Goal: Information Seeking & Learning: Learn about a topic

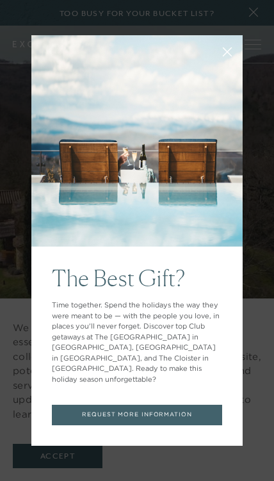
click at [231, 66] on button at bounding box center [227, 50] width 31 height 31
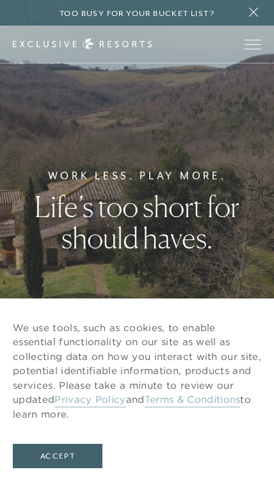
click at [64, 459] on button "Accept" at bounding box center [58, 456] width 90 height 24
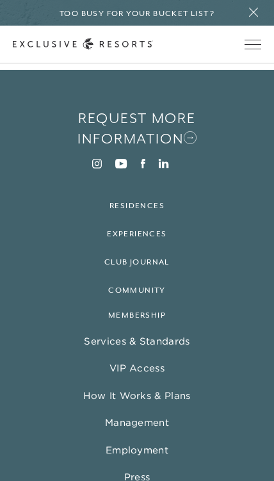
scroll to position [4758, 0]
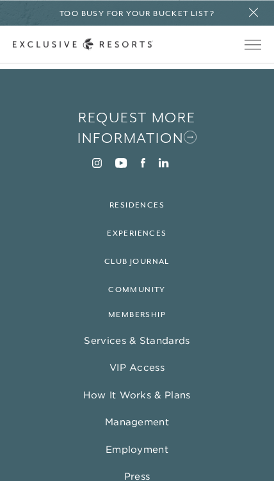
click at [152, 443] on link "Employment" at bounding box center [137, 449] width 63 height 12
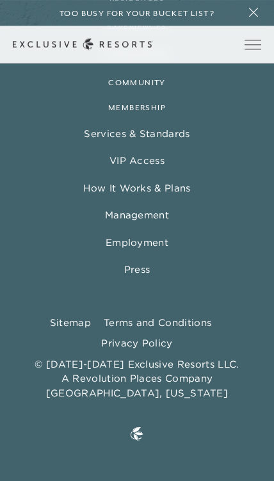
scroll to position [3100, 0]
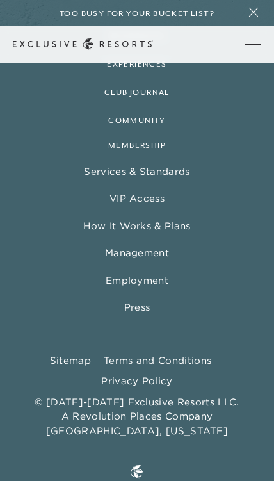
click at [255, 40] on span "Open navigation" at bounding box center [253, 44] width 17 height 9
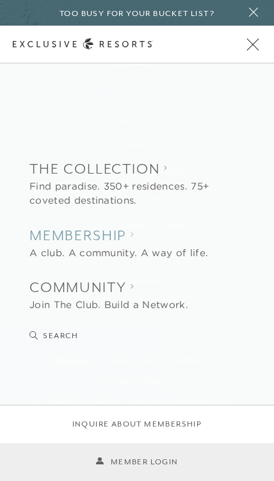
click at [92, 241] on h2 "Membership" at bounding box center [118, 235] width 179 height 20
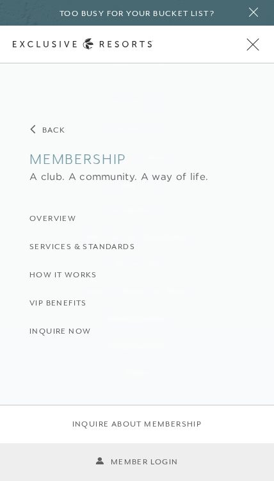
scroll to position [3030, 0]
click at [255, 46] on span "Open navigation" at bounding box center [253, 44] width 12 height 12
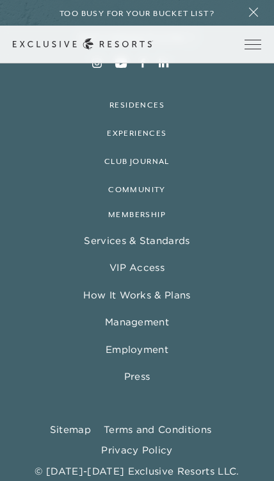
click at [142, 129] on link "Experiences" at bounding box center [137, 133] width 60 height 9
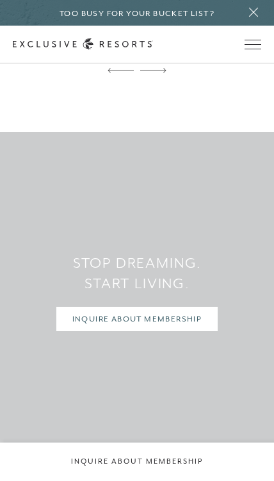
scroll to position [3925, 0]
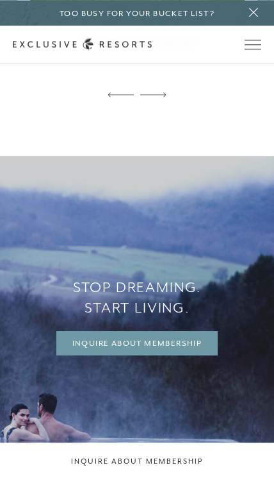
click at [184, 331] on link "Inquire About Membership" at bounding box center [137, 343] width 162 height 24
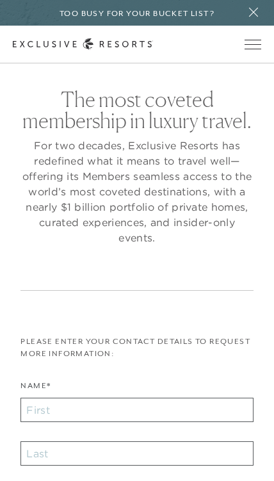
click at [252, 47] on span "Open navigation" at bounding box center [253, 44] width 17 height 9
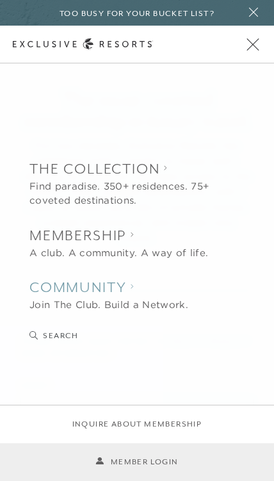
click at [131, 290] on h2 "Community" at bounding box center [108, 287] width 159 height 20
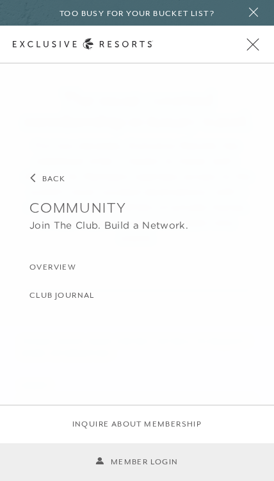
click at [68, 296] on h3 "Club Journal" at bounding box center [61, 296] width 65 height 12
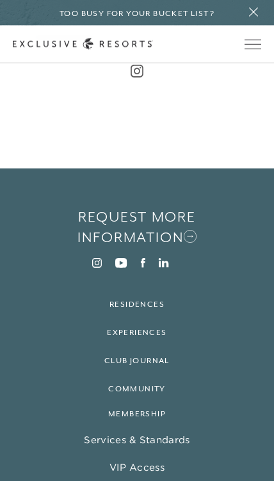
scroll to position [6372, 0]
click at [142, 299] on link "Residences" at bounding box center [137, 303] width 55 height 9
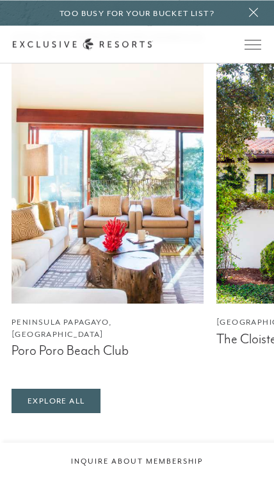
scroll to position [1808, 0]
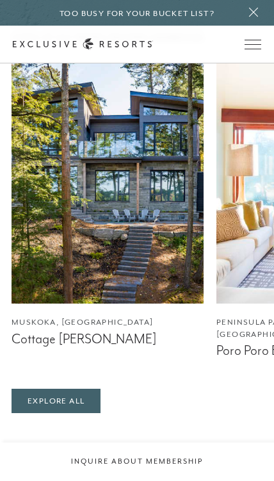
click at [111, 218] on img at bounding box center [108, 183] width 192 height 240
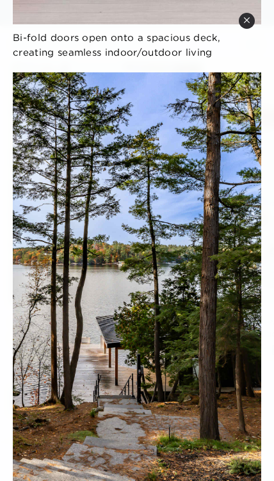
scroll to position [1697, 0]
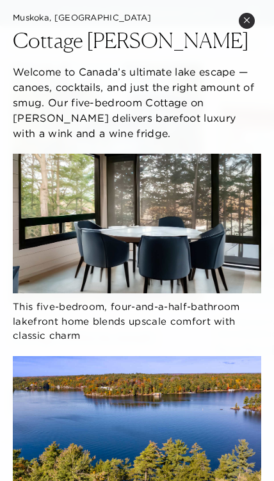
scroll to position [0, 0]
